Goal: Information Seeking & Learning: Learn about a topic

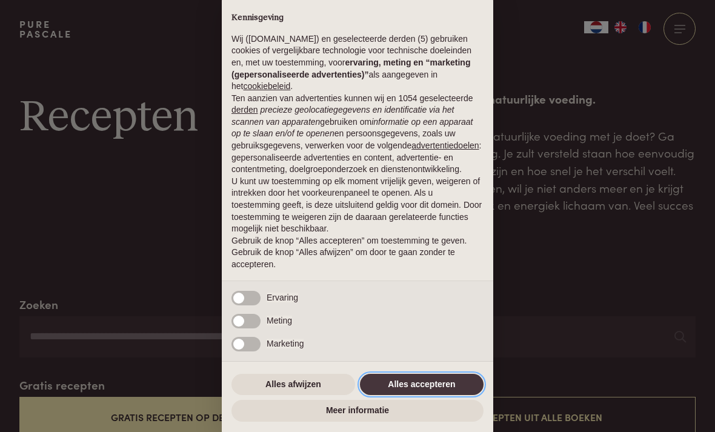
click at [433, 386] on button "Alles accepteren" at bounding box center [422, 385] width 124 height 22
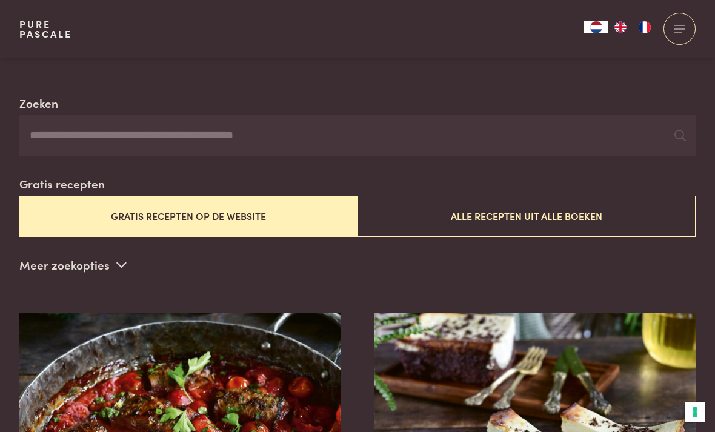
scroll to position [242, 0]
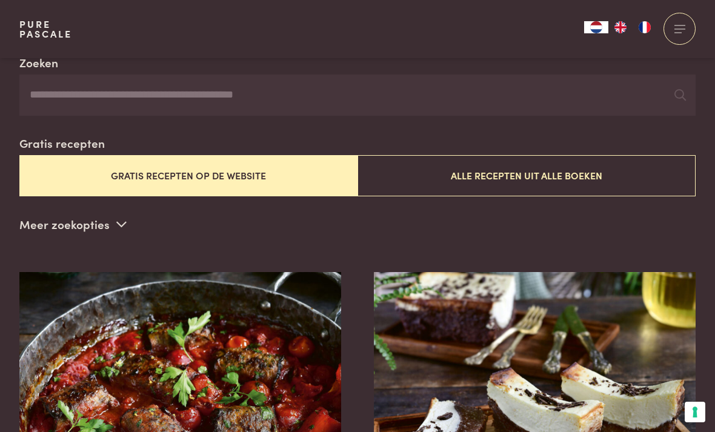
click at [567, 173] on button "Alle recepten uit alle boeken" at bounding box center [527, 175] width 338 height 41
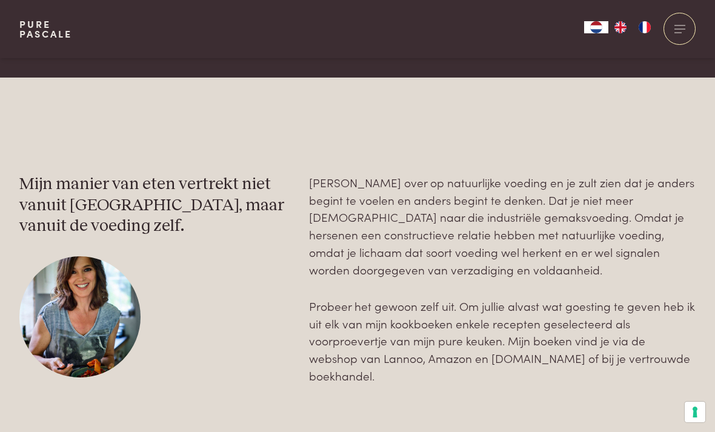
scroll to position [3625, 0]
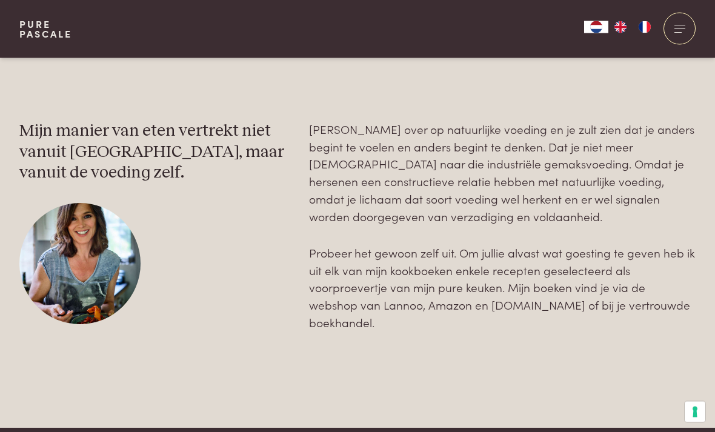
click at [20, 354] on div "Mijn manier van eten vertrekt niet vanuit [GEOGRAPHIC_DATA], maar vanuit de voe…" at bounding box center [357, 227] width 677 height 404
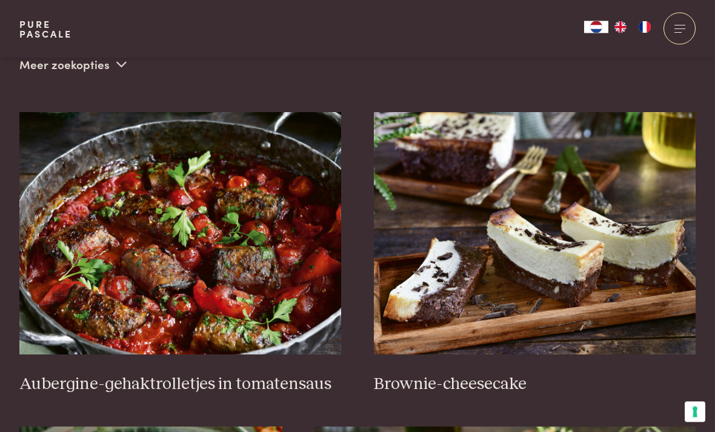
scroll to position [0, 0]
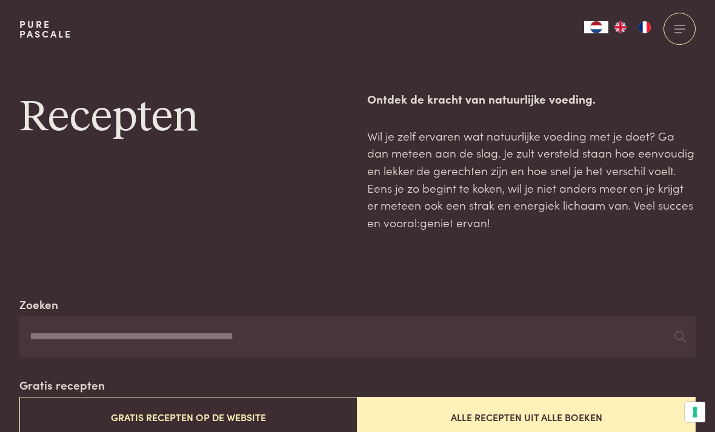
click at [124, 336] on input "Zoeken" at bounding box center [357, 336] width 677 height 41
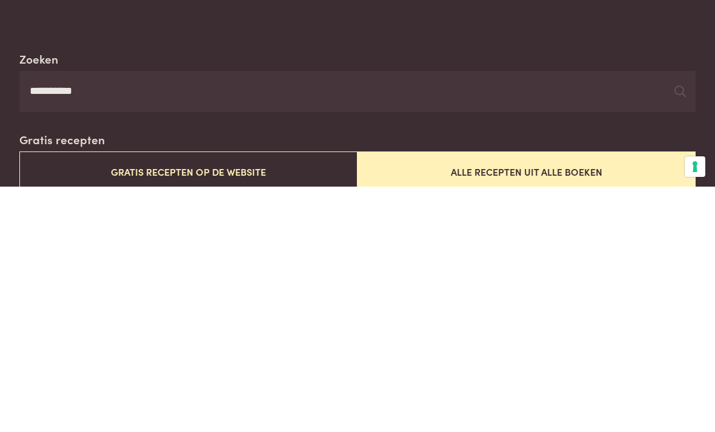
scroll to position [246, 0]
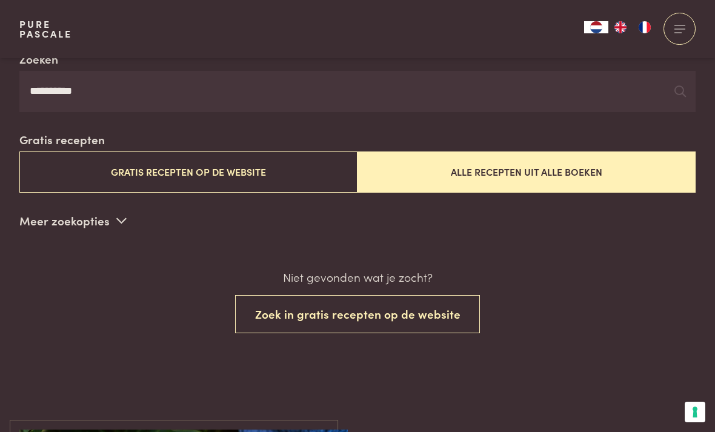
click at [168, 90] on input "*********" at bounding box center [357, 91] width 677 height 41
type input "*********"
click at [412, 171] on button "Alle recepten uit alle boeken" at bounding box center [527, 172] width 338 height 41
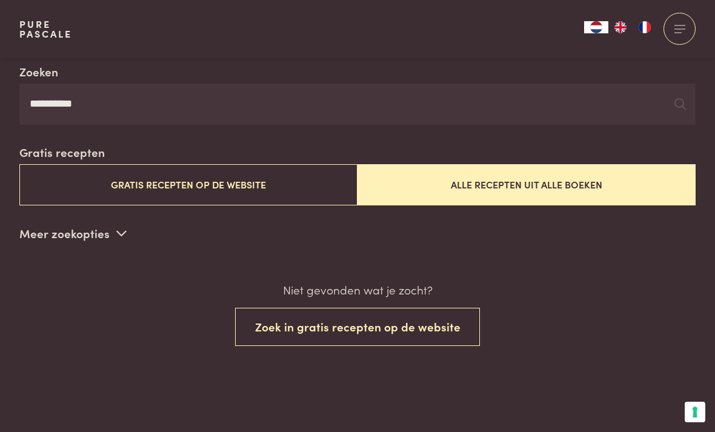
click at [278, 190] on button "Gratis recepten op de website" at bounding box center [188, 184] width 338 height 41
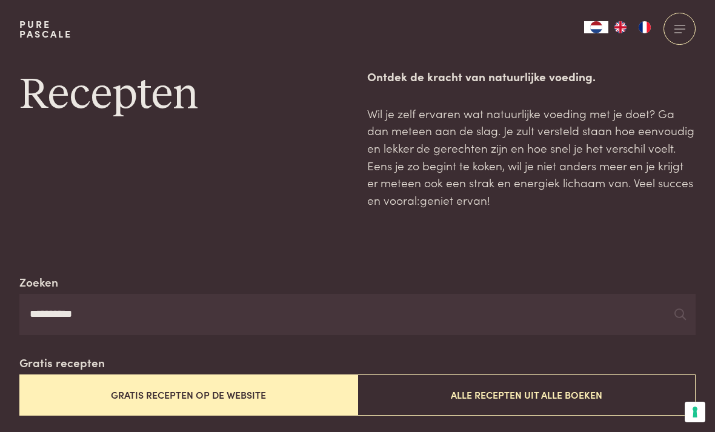
click at [430, 386] on button "Alle recepten uit alle boeken" at bounding box center [527, 395] width 338 height 41
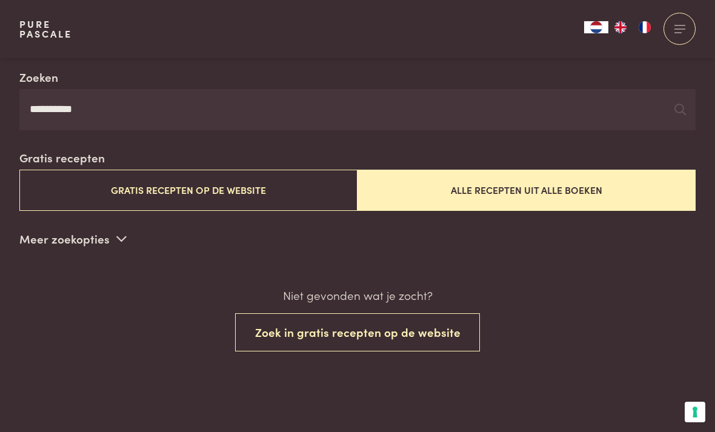
scroll to position [233, 0]
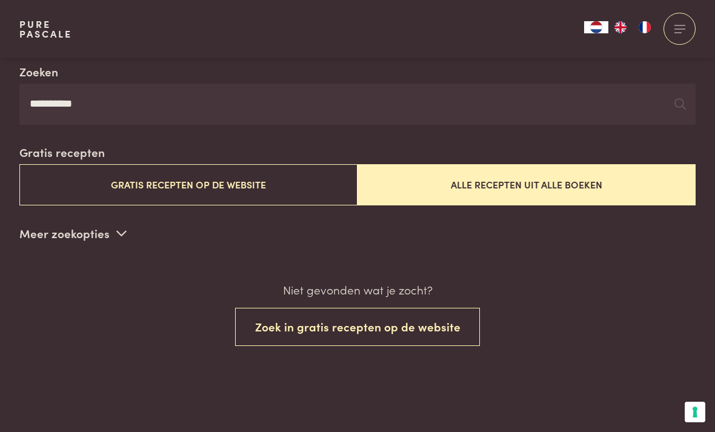
click at [159, 101] on input "*********" at bounding box center [357, 104] width 677 height 41
click at [397, 327] on button "Zoek in gratis recepten op de website" at bounding box center [358, 327] width 246 height 38
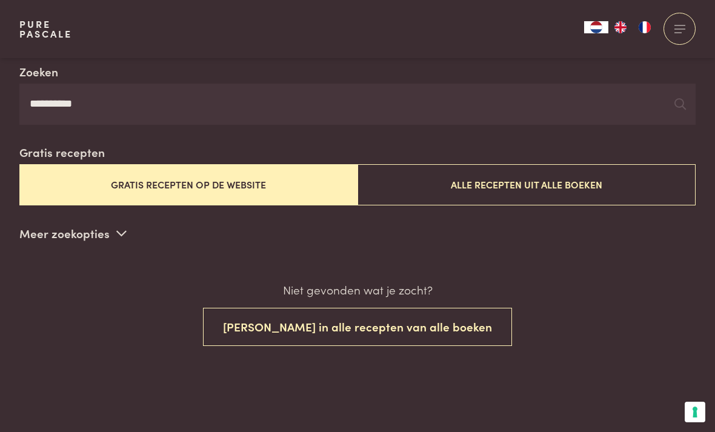
click at [352, 324] on button "Zoek in alle recepten van alle boeken" at bounding box center [357, 327] width 309 height 38
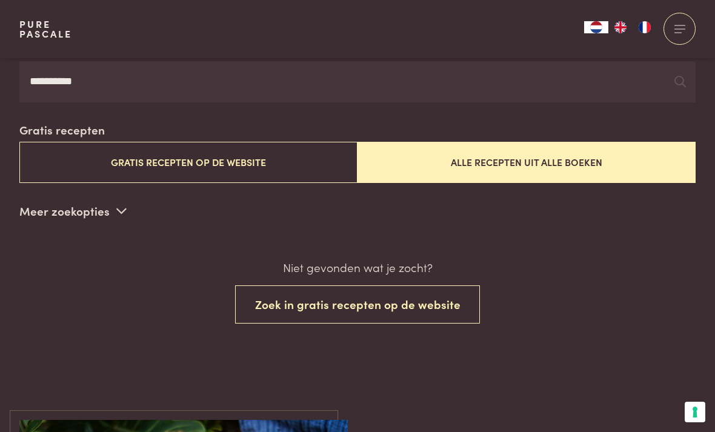
scroll to position [233, 0]
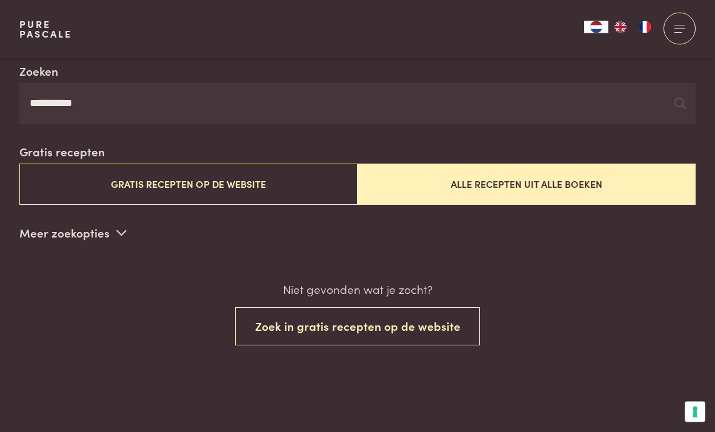
click at [99, 231] on p "Meer zoekopties" at bounding box center [72, 233] width 107 height 18
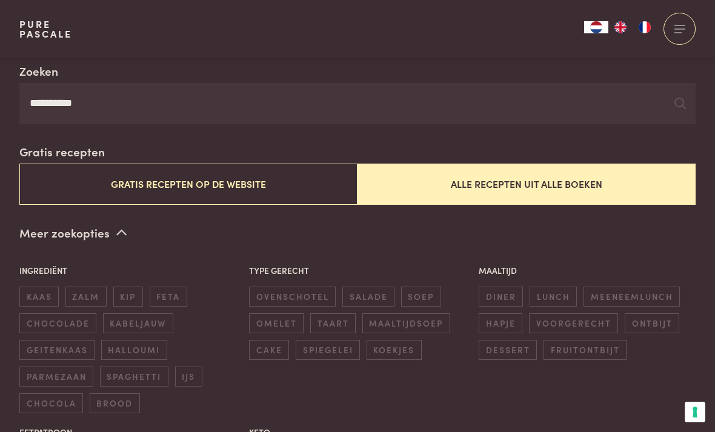
click at [148, 323] on span "kabeljauw" at bounding box center [138, 323] width 70 height 20
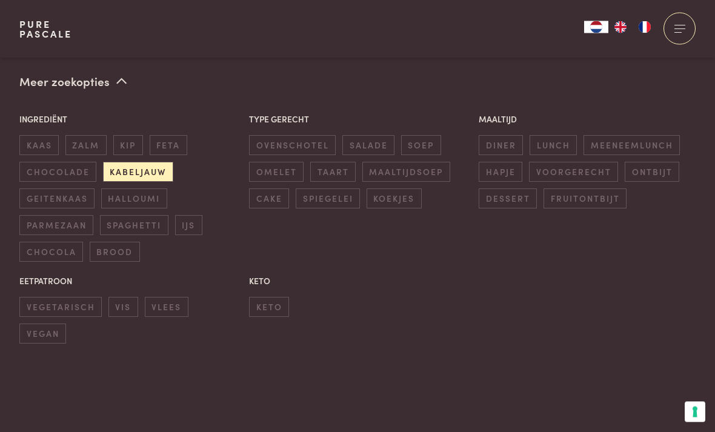
scroll to position [407, 0]
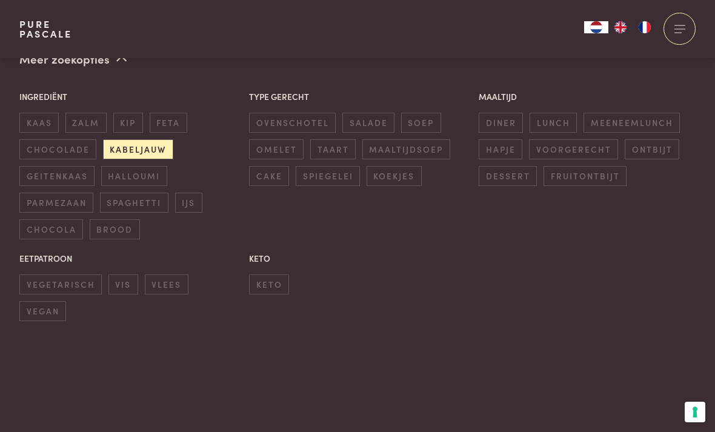
click at [268, 275] on span "keto" at bounding box center [269, 285] width 40 height 20
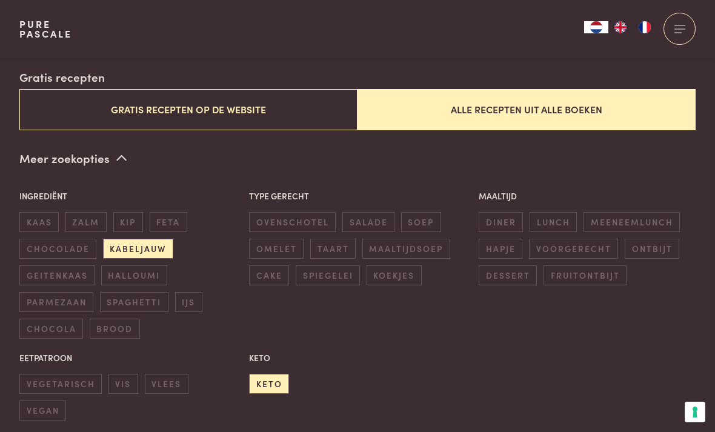
scroll to position [293, 0]
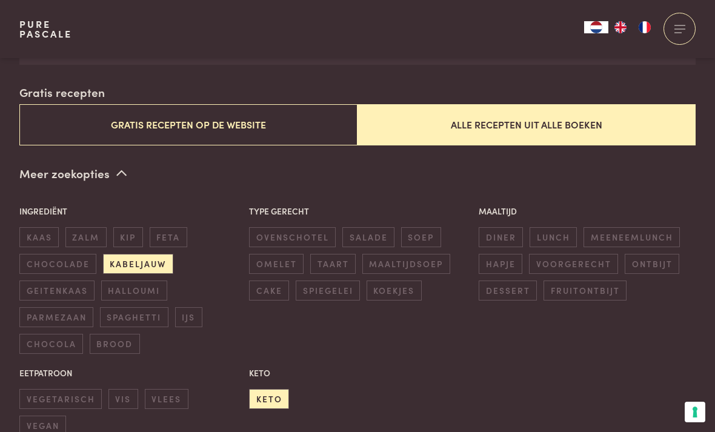
click at [274, 397] on span "keto" at bounding box center [269, 399] width 40 height 20
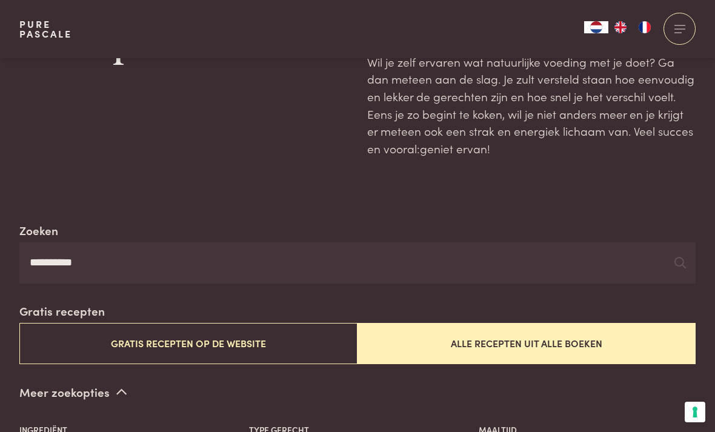
scroll to position [0, 0]
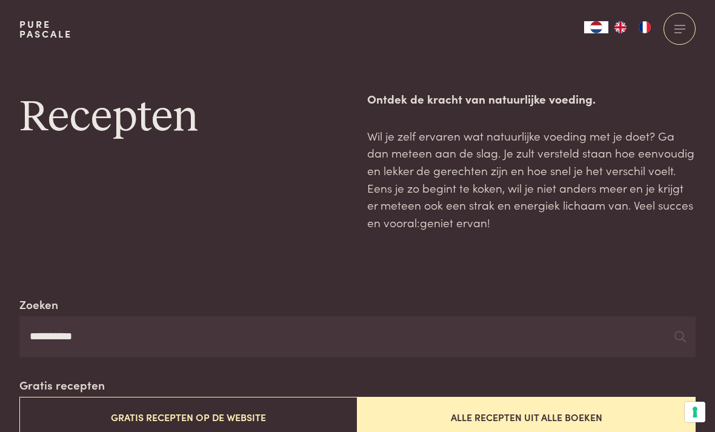
click at [695, 397] on button "Alle recepten uit alle boeken" at bounding box center [527, 417] width 338 height 41
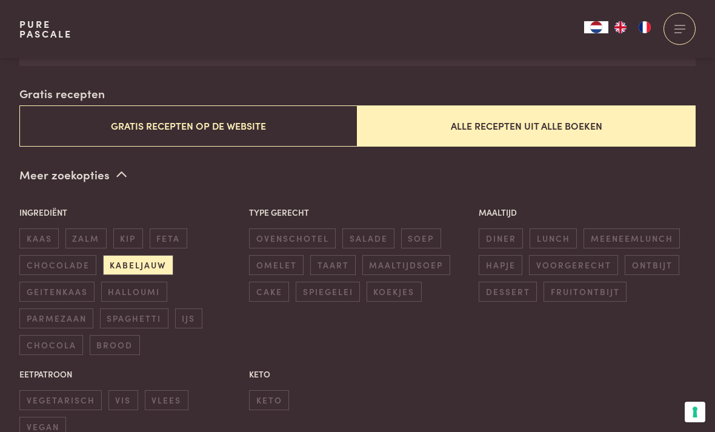
scroll to position [293, 0]
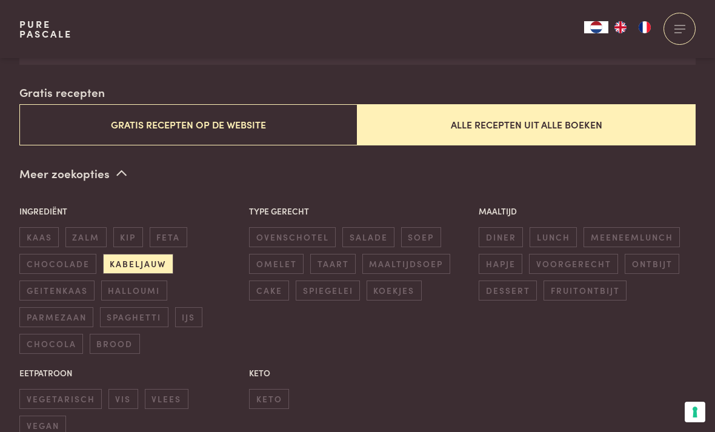
click at [694, 412] on button "Uw voorkeuren voor toestemming voor trackingtechnologieën" at bounding box center [695, 412] width 21 height 21
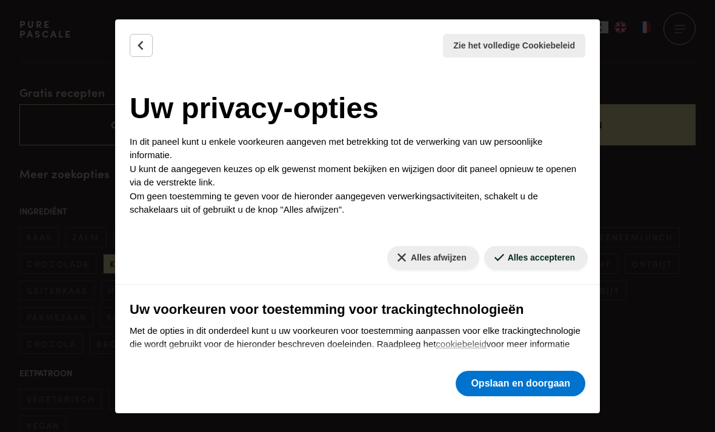
click at [518, 386] on button "Opslaan en doorgaan" at bounding box center [521, 383] width 130 height 25
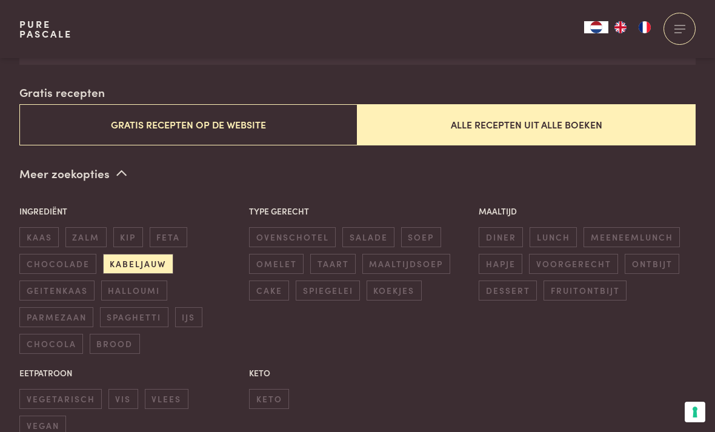
click at [305, 130] on button "Gratis recepten op de website" at bounding box center [188, 124] width 338 height 41
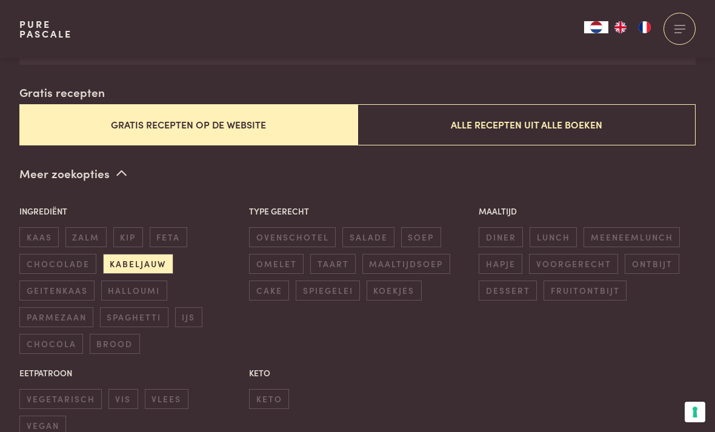
click at [113, 164] on p "Meer zoekopties" at bounding box center [72, 173] width 107 height 18
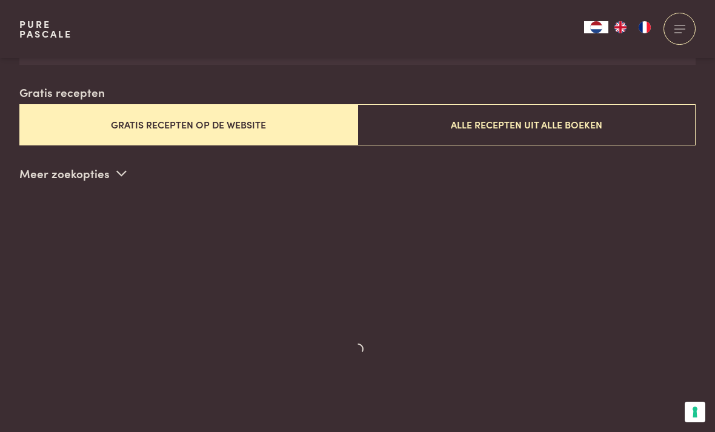
click at [122, 173] on icon at bounding box center [121, 173] width 10 height 12
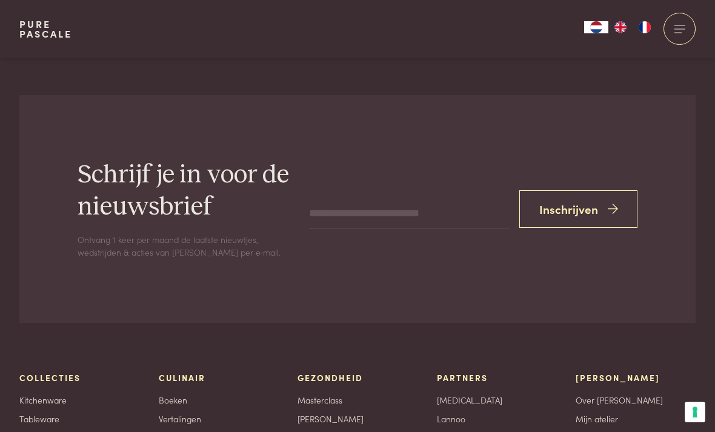
scroll to position [3811, 0]
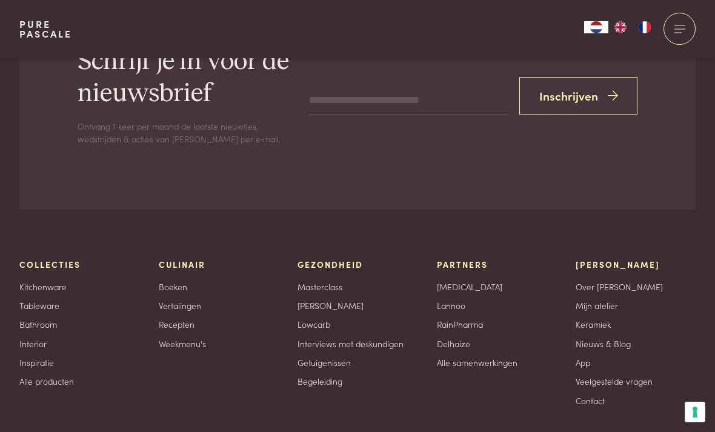
click at [43, 375] on link "Alle producten" at bounding box center [46, 381] width 55 height 13
